Goal: Task Accomplishment & Management: Manage account settings

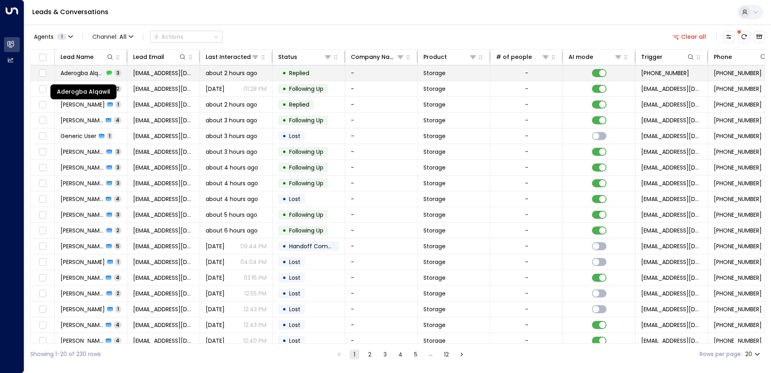
click at [77, 73] on span "Aderogba Alqawil" at bounding box center [82, 73] width 44 height 8
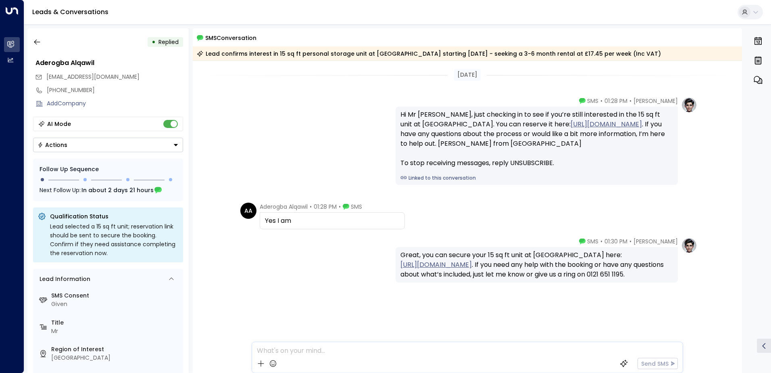
click at [304, 220] on div "Yes I am" at bounding box center [332, 221] width 135 height 10
drag, startPoint x: 302, startPoint y: 221, endPoint x: 279, endPoint y: 110, distance: 113.7
click at [279, 110] on div "[DATE] [PERSON_NAME] • 01:28 PM • SMS Hi Mr [PERSON_NAME], just checking in to …" at bounding box center [468, 217] width 550 height 312
drag, startPoint x: 279, startPoint y: 110, endPoint x: 344, endPoint y: 125, distance: 67.1
copy div "Hi Mr [PERSON_NAME], just checking in to see if you’re still interested in the …"
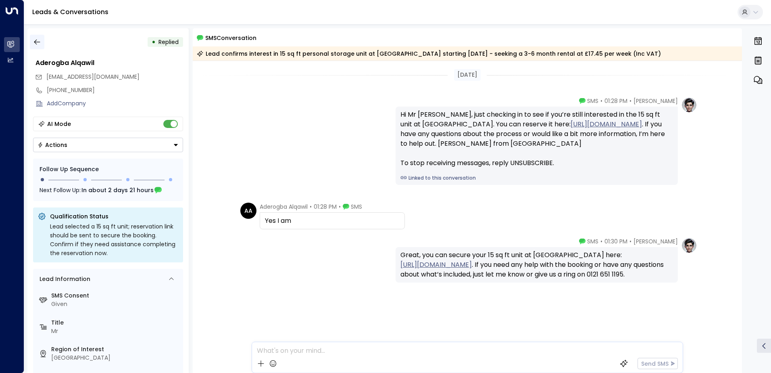
click at [38, 44] on icon "button" at bounding box center [37, 42] width 8 height 8
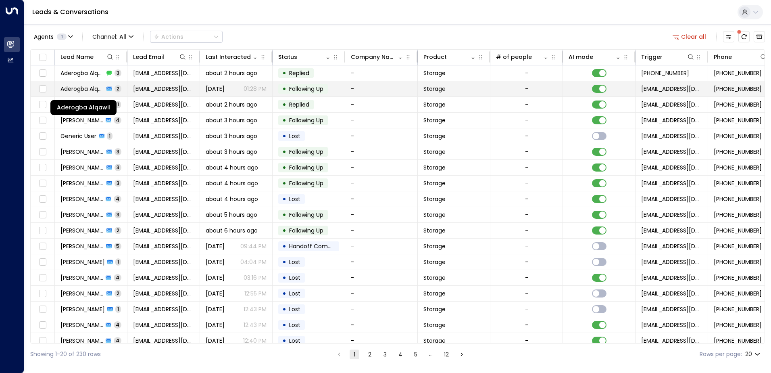
click at [95, 90] on span "Aderogba Alqawil" at bounding box center [82, 89] width 44 height 8
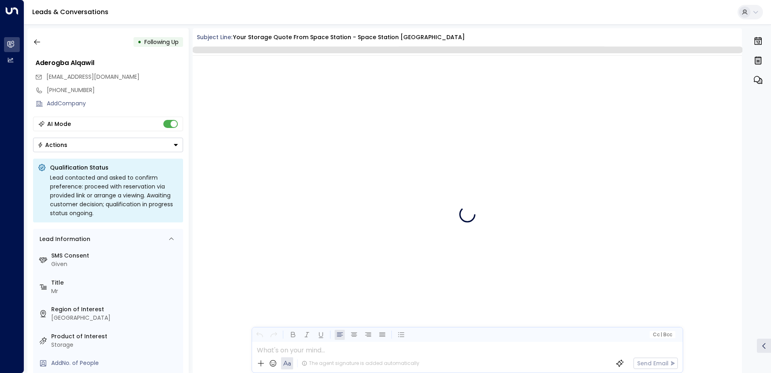
scroll to position [799, 0]
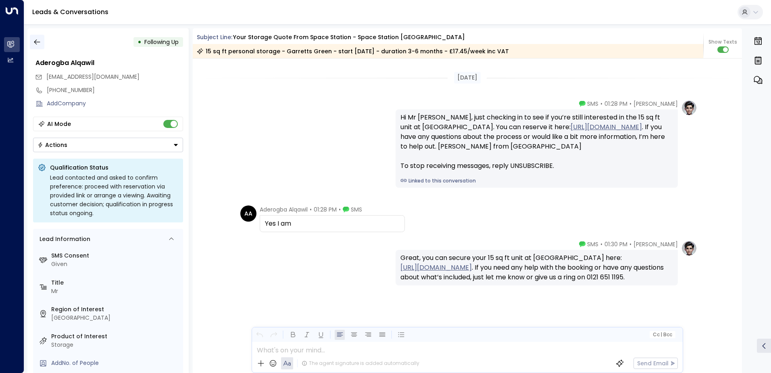
click at [34, 41] on icon "button" at bounding box center [37, 42] width 8 height 8
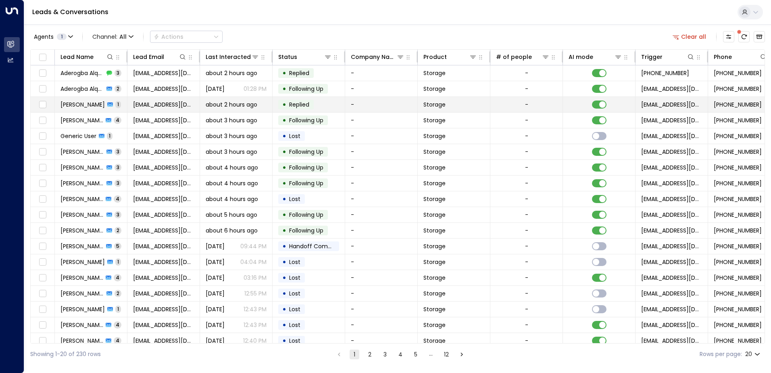
click at [83, 106] on span "[PERSON_NAME]" at bounding box center [82, 104] width 44 height 8
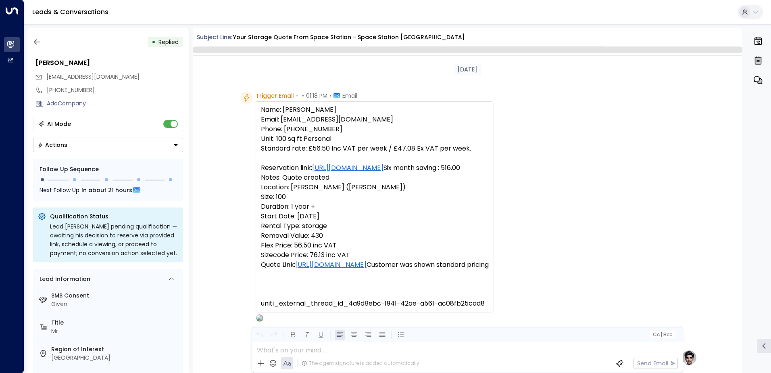
scroll to position [304, 0]
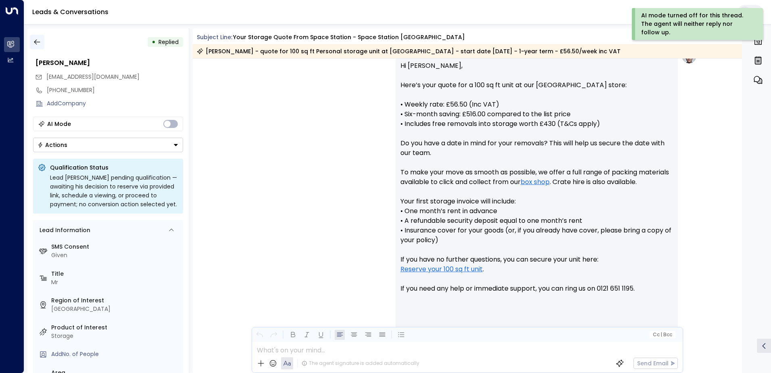
click at [39, 42] on icon "button" at bounding box center [37, 42] width 8 height 8
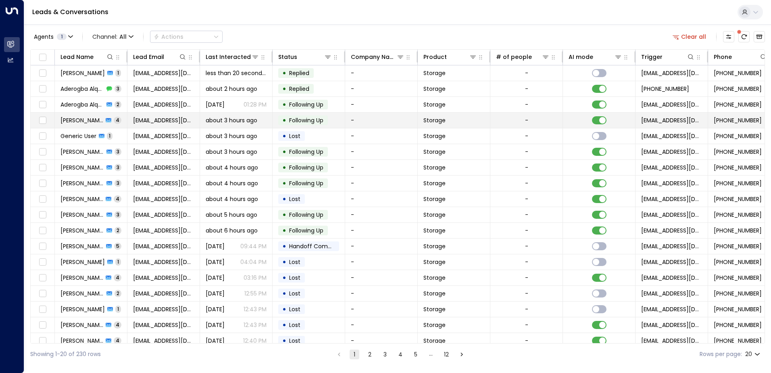
click at [72, 121] on span "[PERSON_NAME]" at bounding box center [81, 120] width 43 height 8
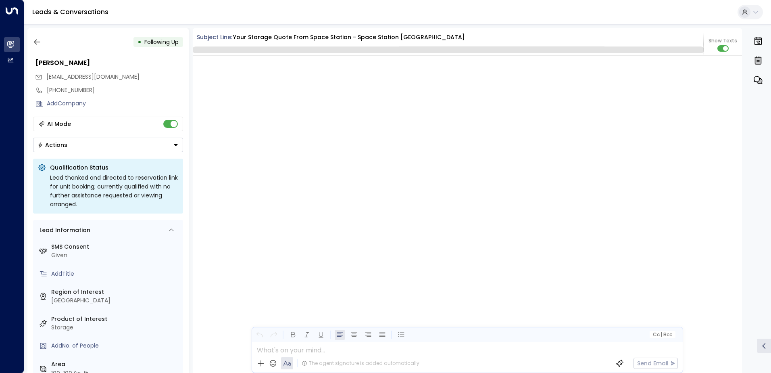
scroll to position [1206, 0]
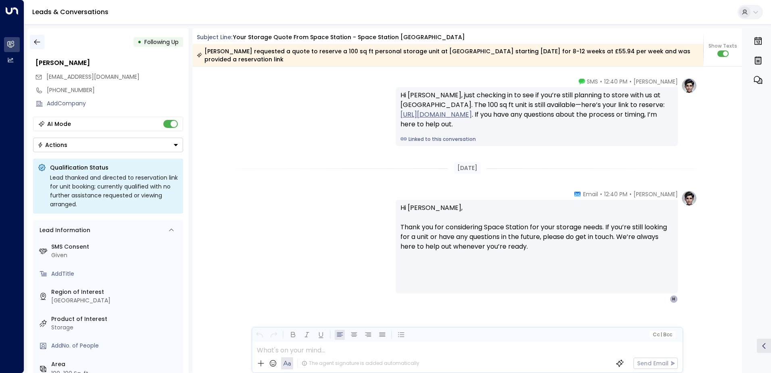
click at [37, 42] on icon "button" at bounding box center [37, 42] width 6 height 5
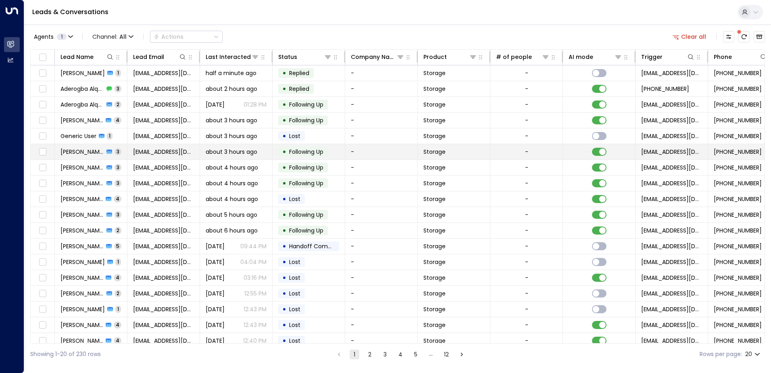
click at [79, 151] on span "[PERSON_NAME]" at bounding box center [82, 152] width 44 height 8
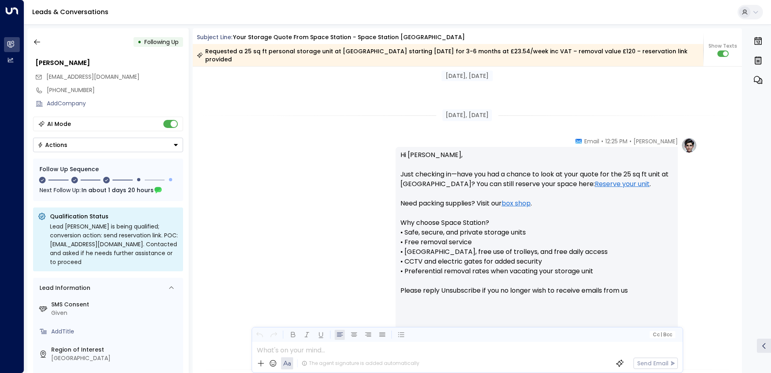
scroll to position [524, 0]
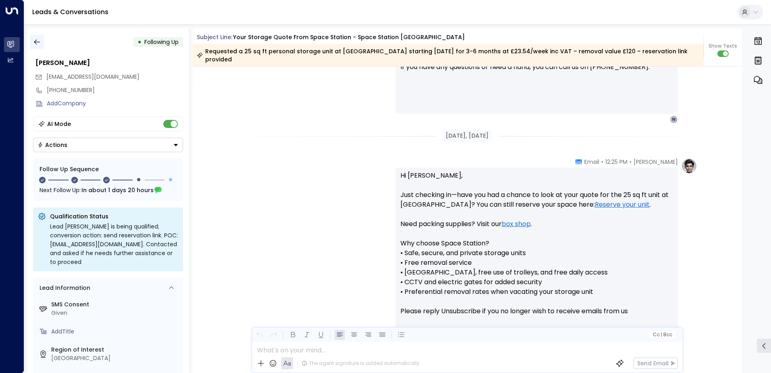
click at [36, 46] on button "button" at bounding box center [37, 42] width 15 height 15
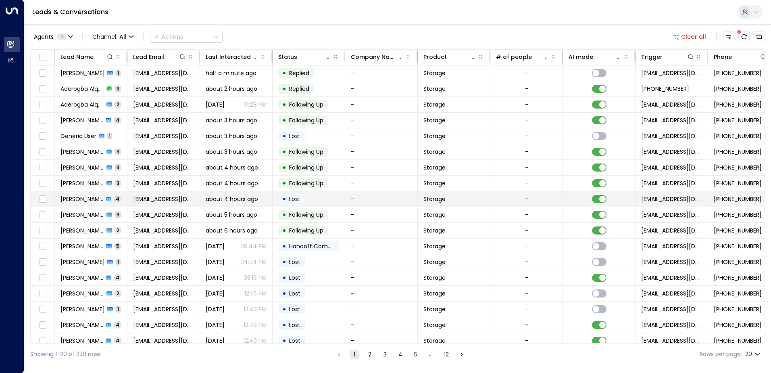
click at [86, 198] on span "[PERSON_NAME]" at bounding box center [81, 199] width 43 height 8
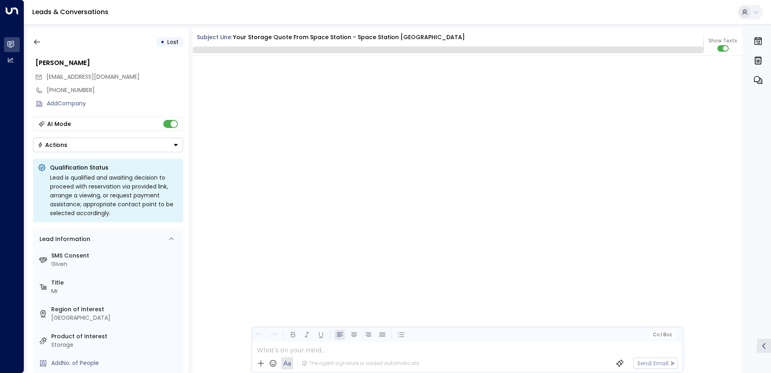
scroll to position [1648, 0]
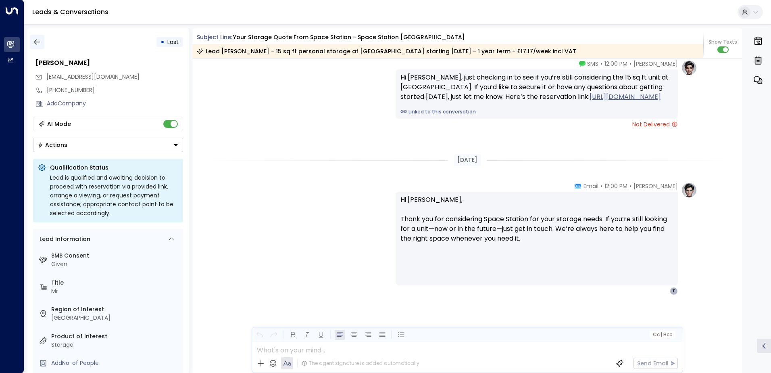
click at [37, 41] on icon "button" at bounding box center [37, 42] width 8 height 8
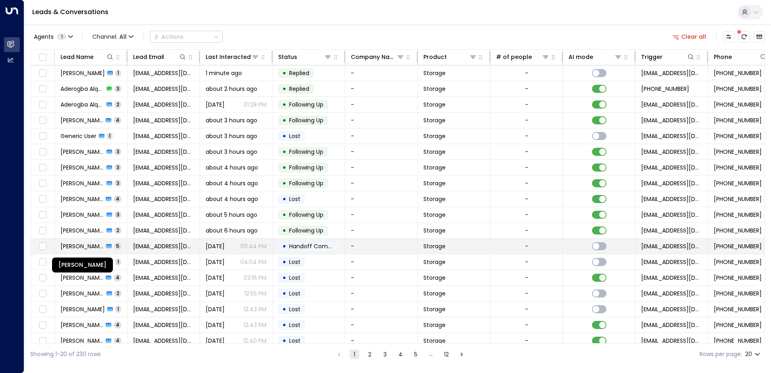
click at [82, 246] on span "[PERSON_NAME]" at bounding box center [81, 246] width 43 height 8
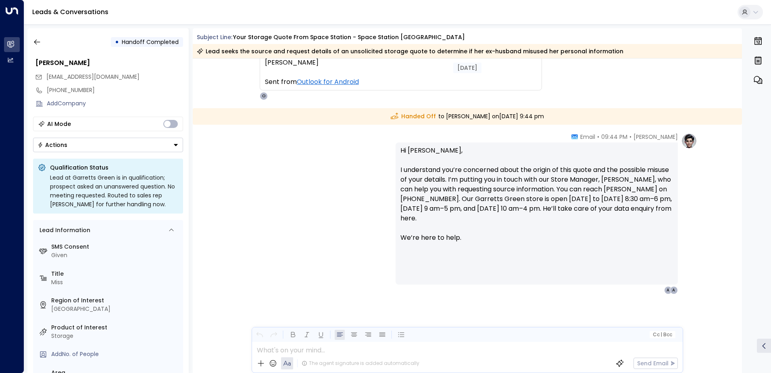
scroll to position [964, 0]
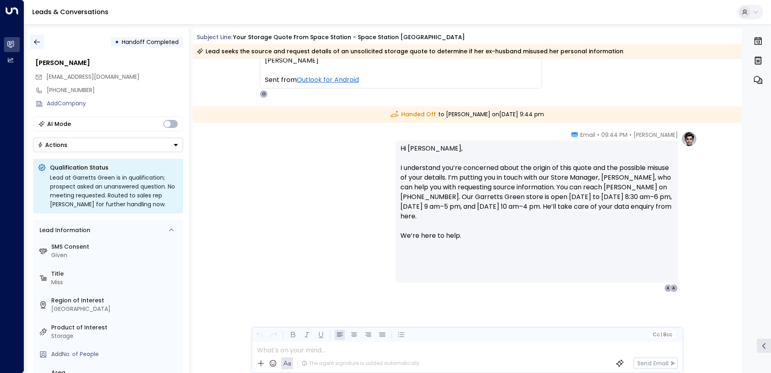
click at [35, 44] on icon "button" at bounding box center [37, 42] width 8 height 8
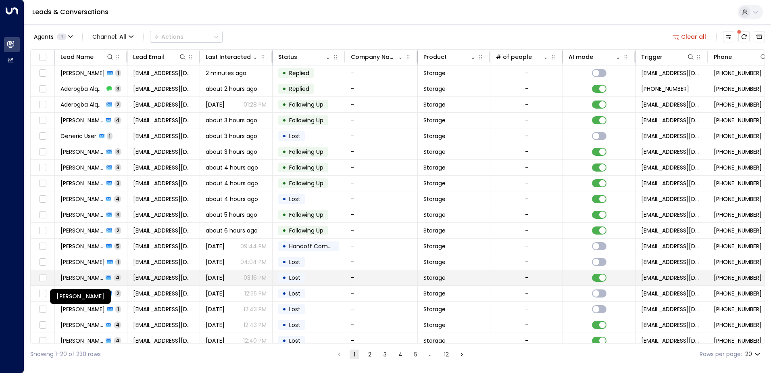
click at [89, 278] on span "[PERSON_NAME]" at bounding box center [81, 277] width 43 height 8
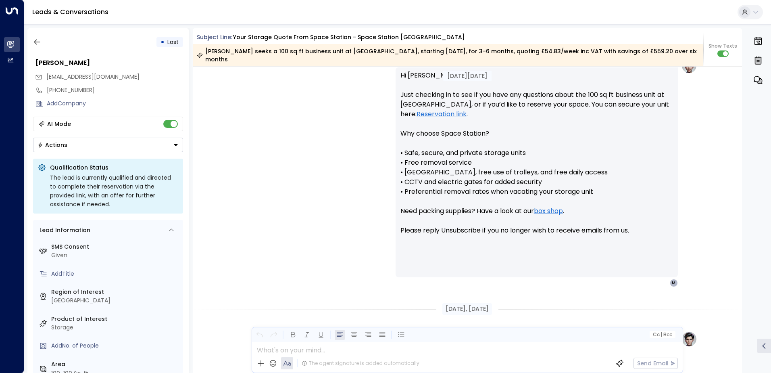
scroll to position [537, 0]
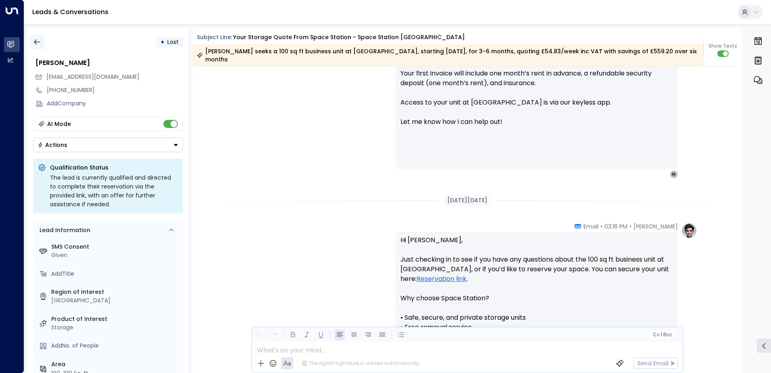
click at [38, 43] on icon "button" at bounding box center [37, 42] width 8 height 8
